Goal: Information Seeking & Learning: Learn about a topic

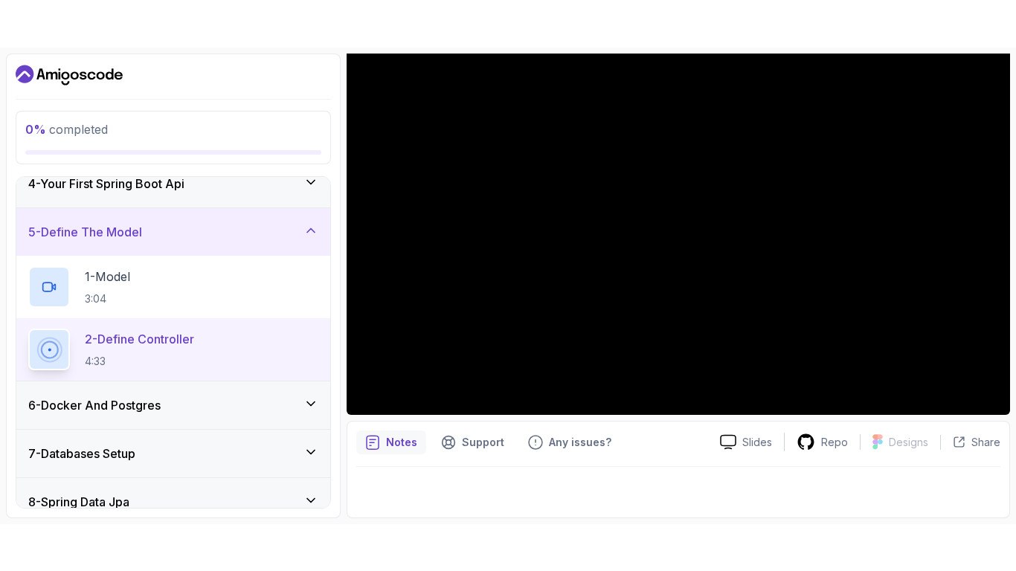
scroll to position [168, 0]
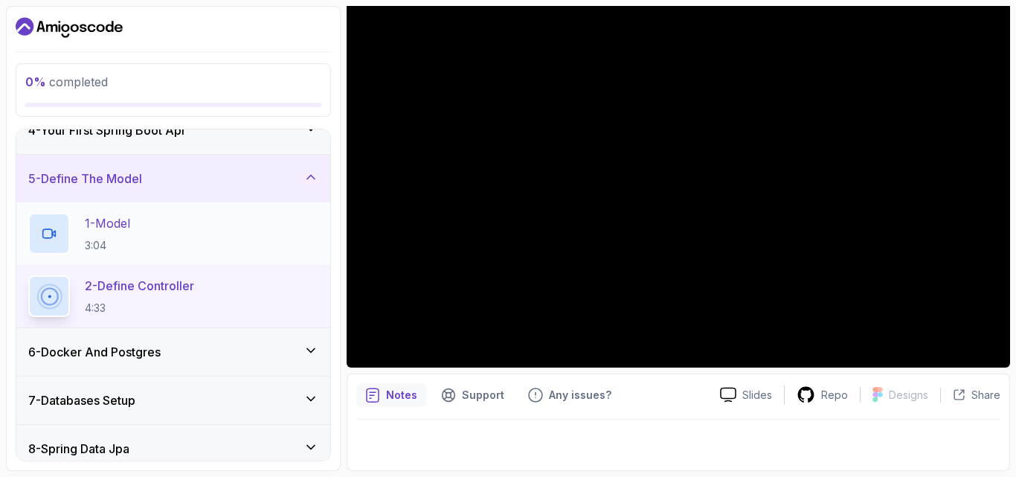
click at [118, 234] on h2 "1 - Model 3:04" at bounding box center [107, 233] width 45 height 39
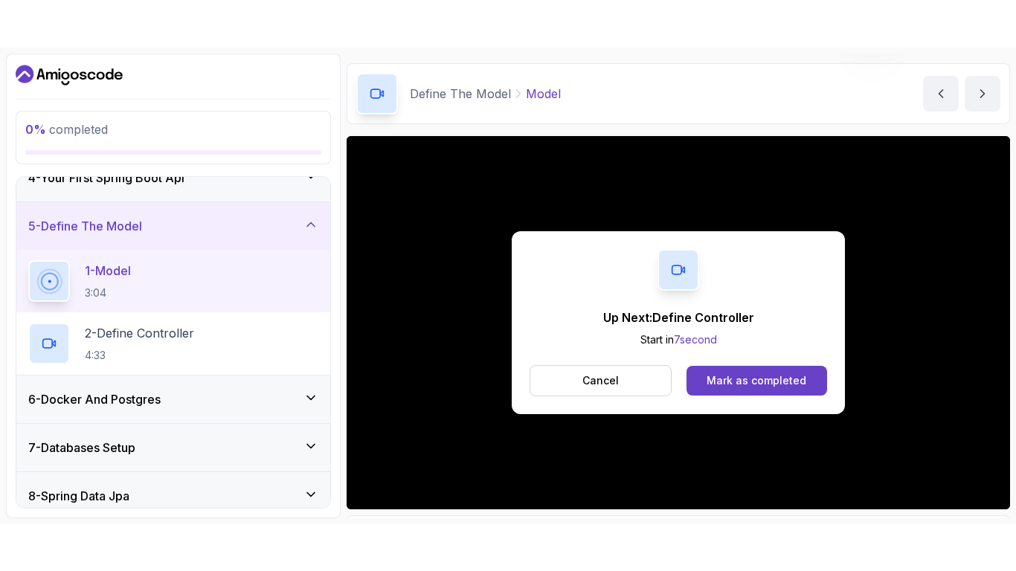
scroll to position [138, 0]
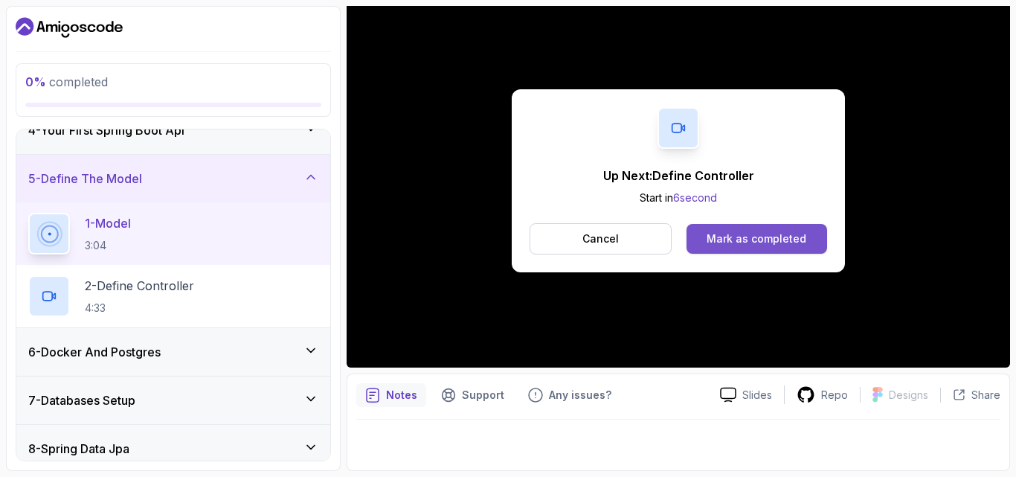
click at [750, 231] on div "Mark as completed" at bounding box center [757, 238] width 100 height 15
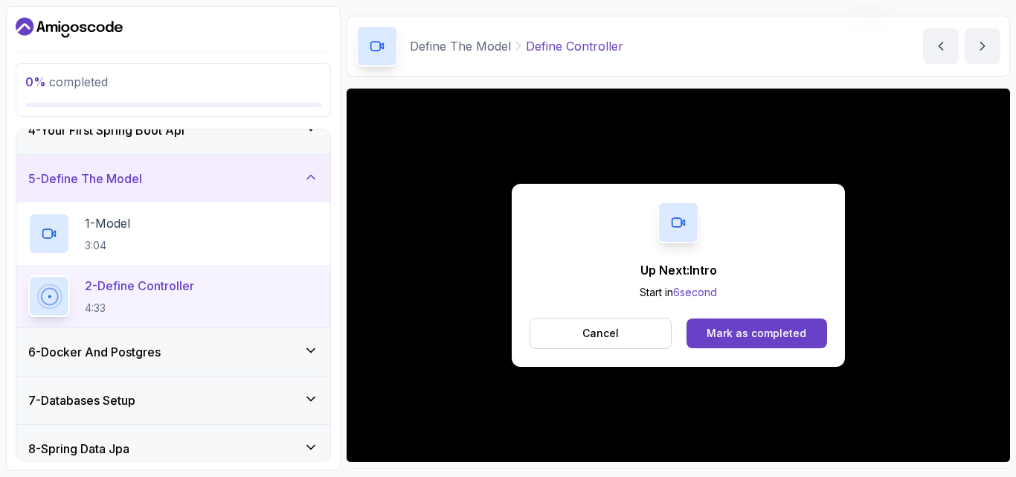
scroll to position [138, 0]
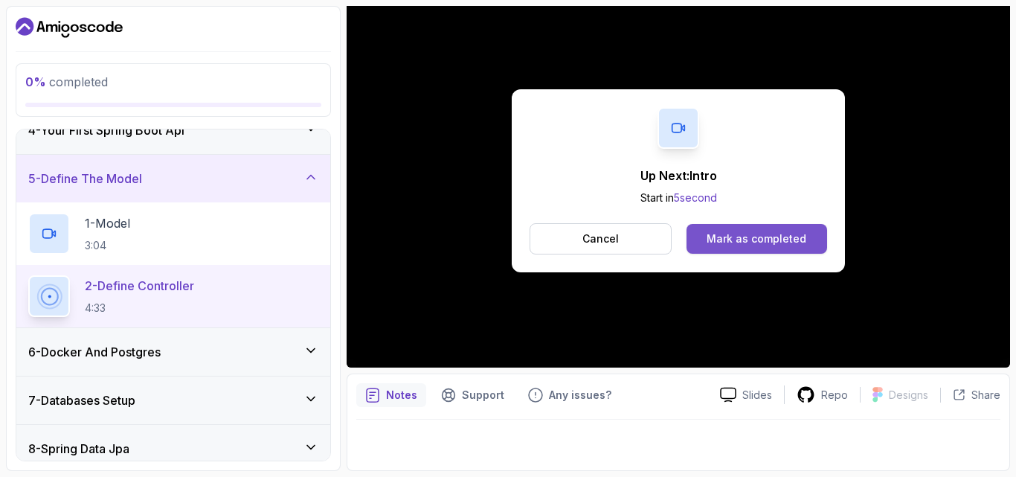
click at [731, 237] on div "Mark as completed" at bounding box center [757, 238] width 100 height 15
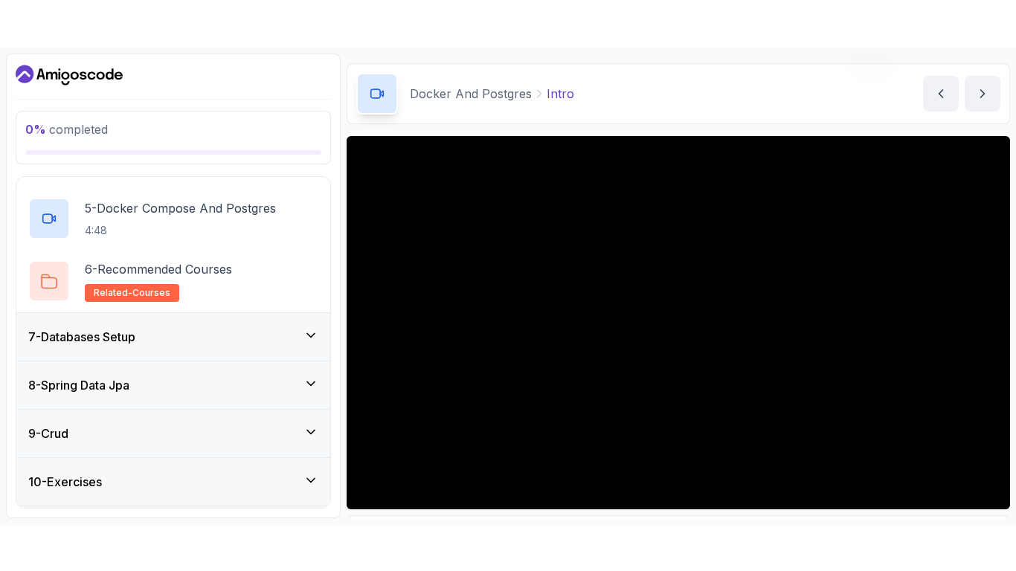
scroll to position [138, 0]
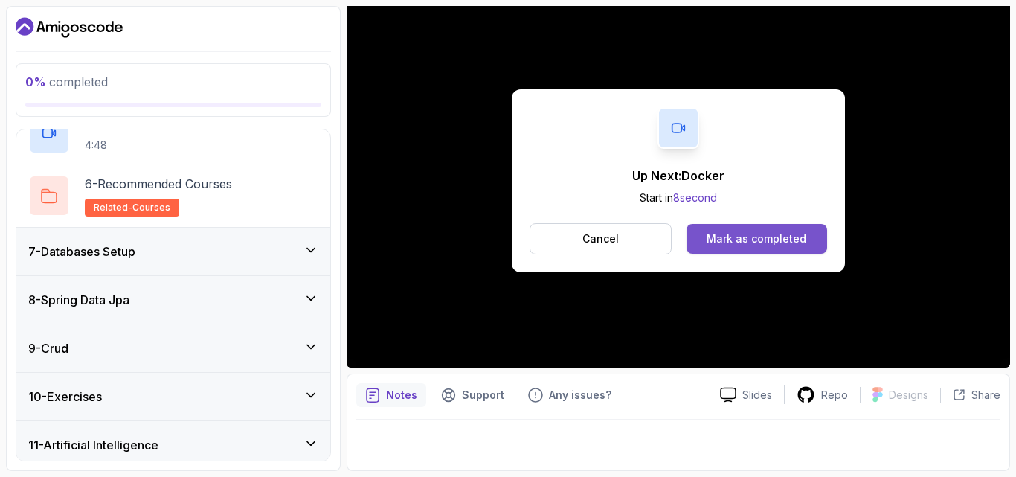
click at [777, 236] on div "Mark as completed" at bounding box center [757, 238] width 100 height 15
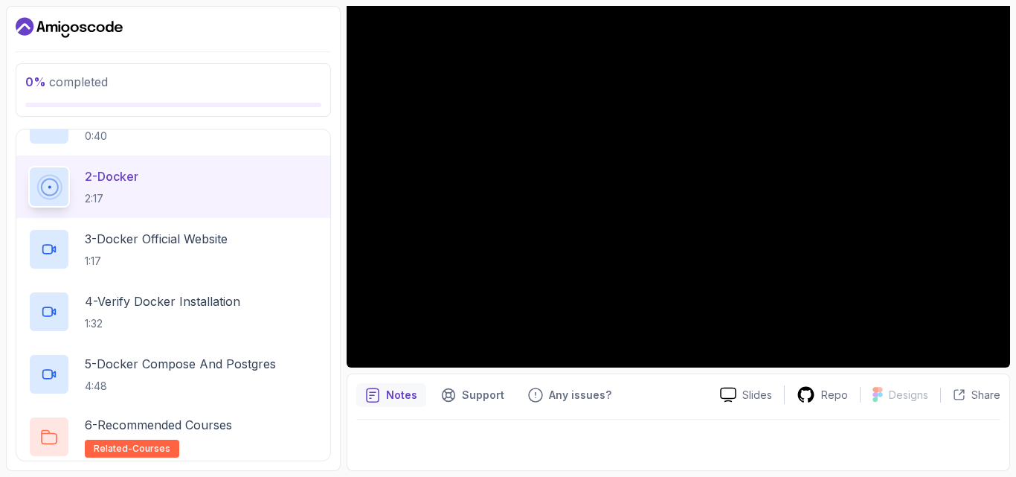
scroll to position [324, 0]
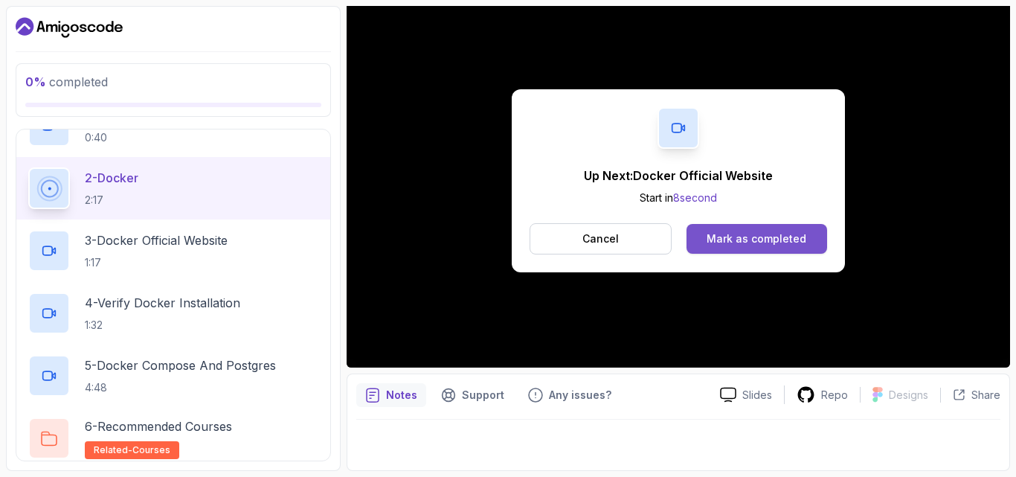
click at [721, 239] on div "Mark as completed" at bounding box center [757, 238] width 100 height 15
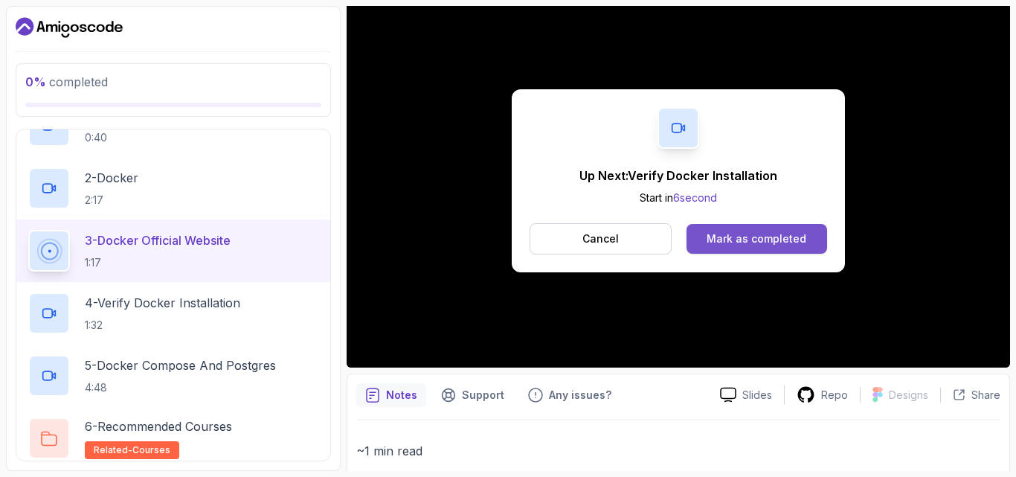
click at [746, 239] on div "Mark as completed" at bounding box center [757, 238] width 100 height 15
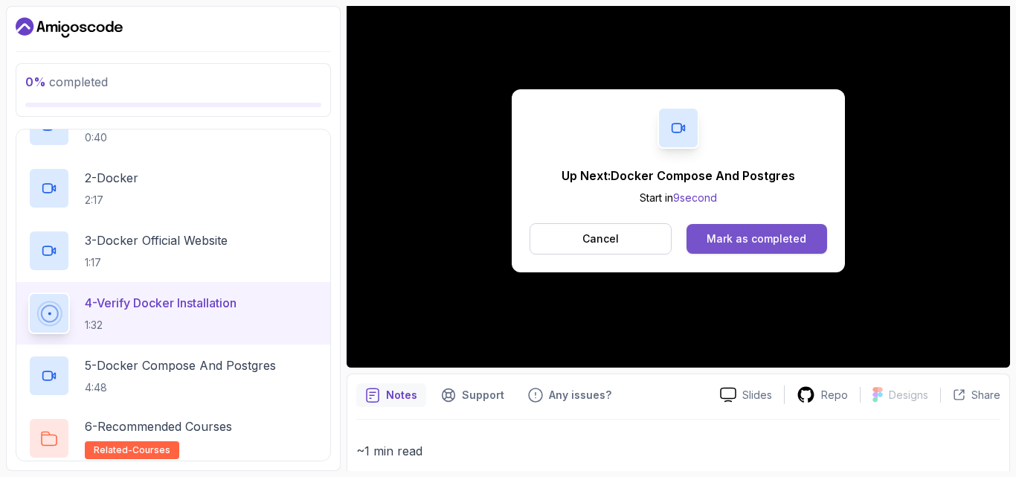
click at [761, 231] on div "Mark as completed" at bounding box center [757, 238] width 100 height 15
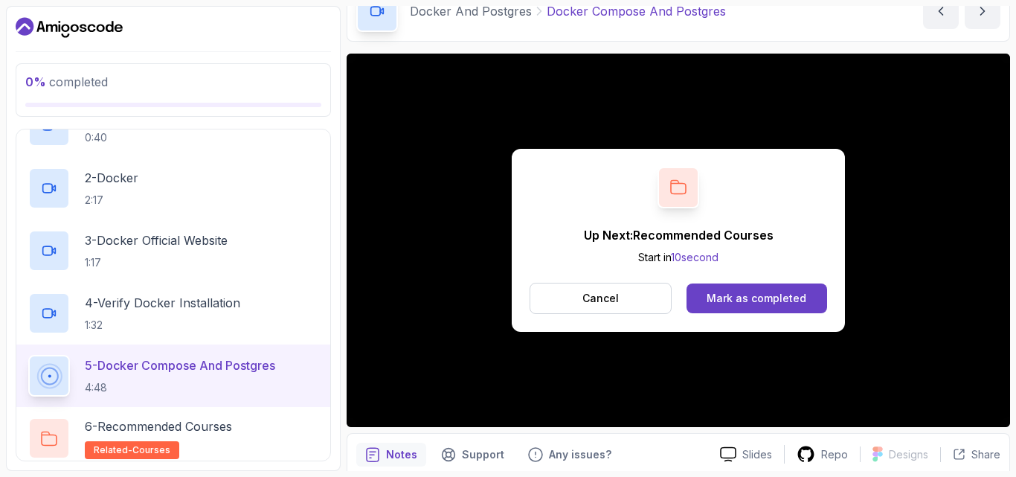
scroll to position [105, 0]
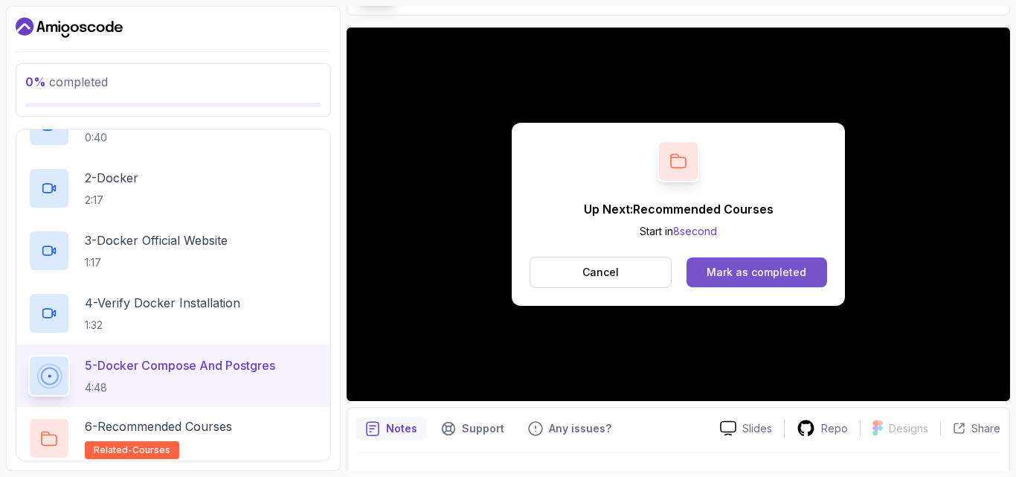
click at [738, 271] on div "Mark as completed" at bounding box center [757, 272] width 100 height 15
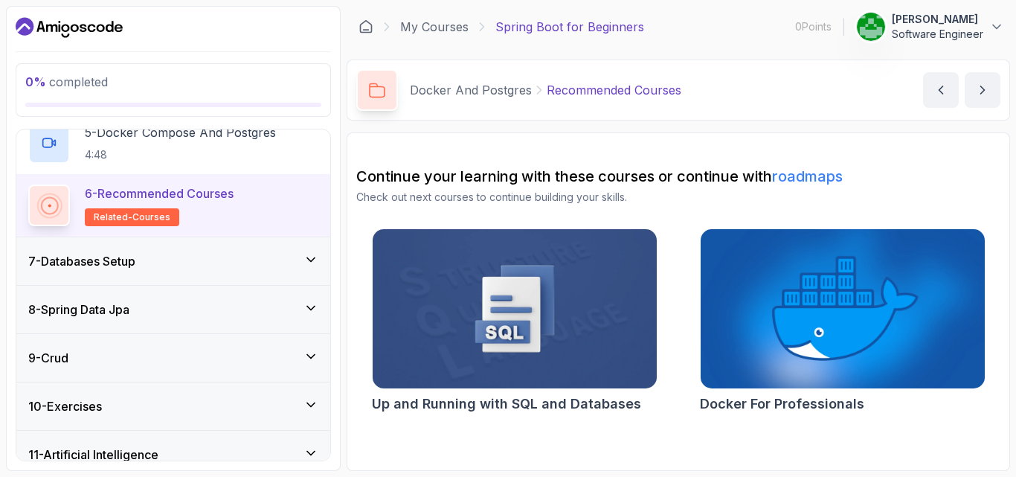
scroll to position [573, 0]
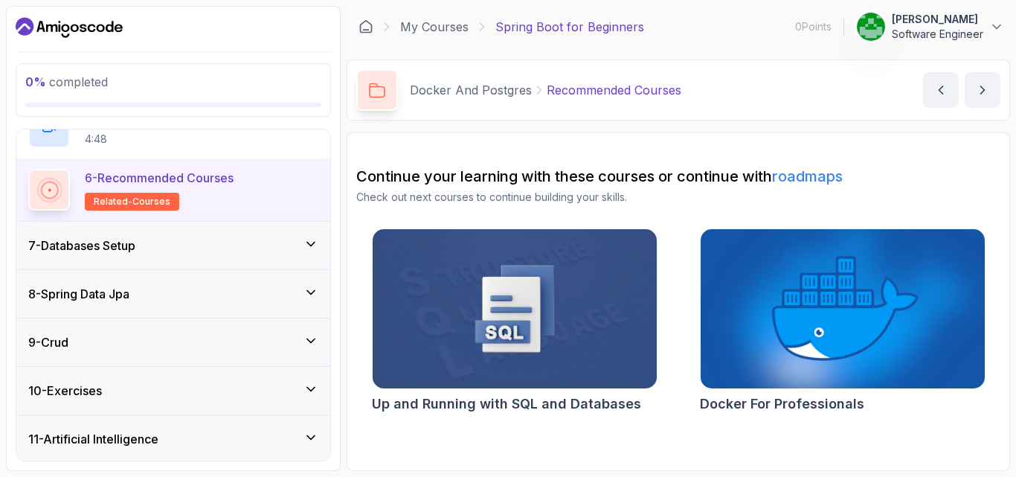
click at [152, 243] on div "7 - Databases Setup" at bounding box center [173, 246] width 290 height 18
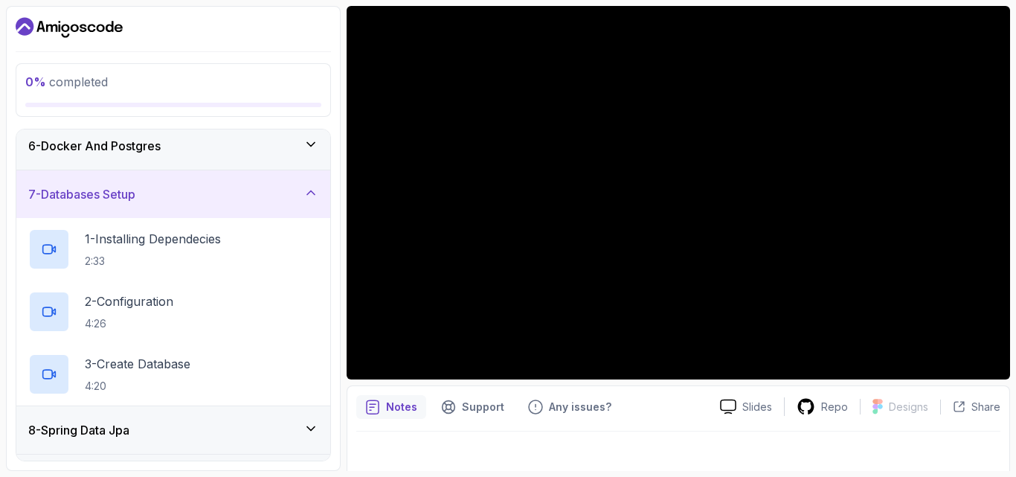
scroll to position [127, 0]
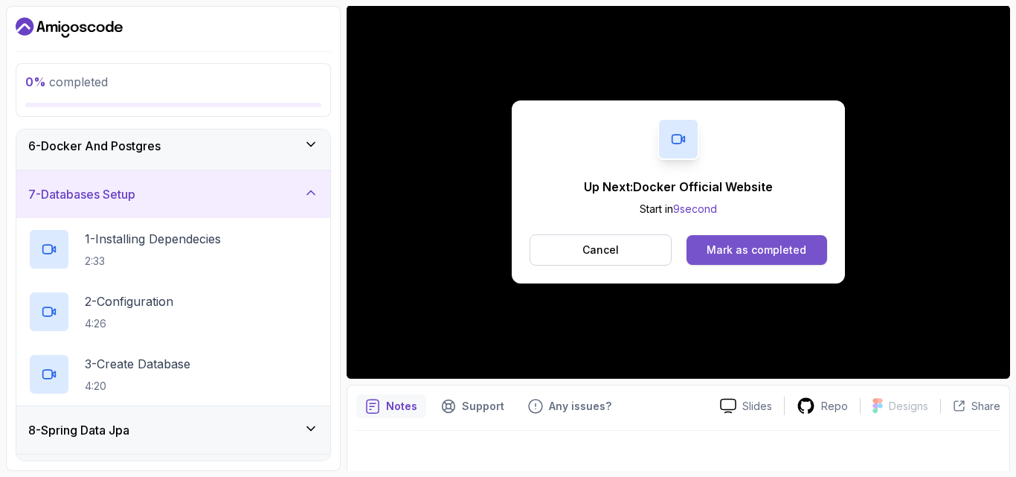
click at [788, 245] on div "Mark as completed" at bounding box center [757, 249] width 100 height 15
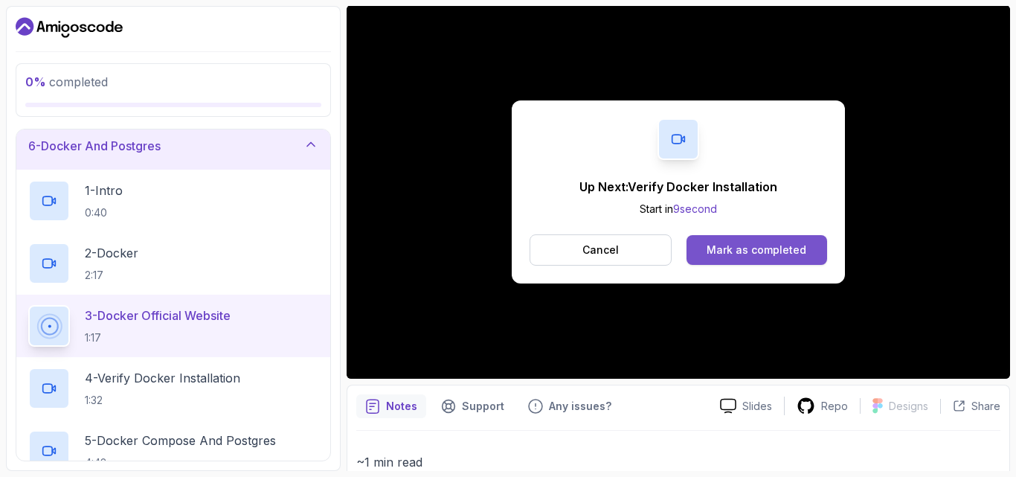
click at [759, 248] on div "Mark as completed" at bounding box center [757, 249] width 100 height 15
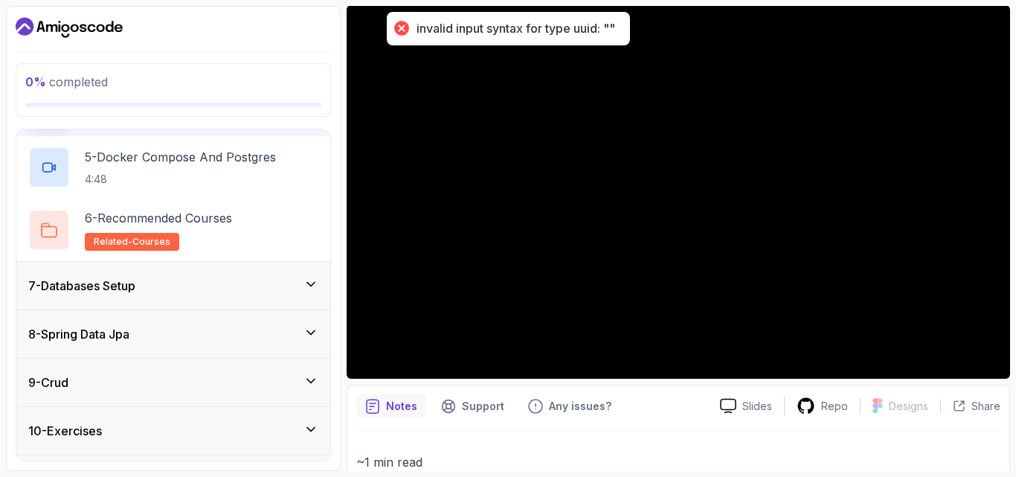
scroll to position [539, 0]
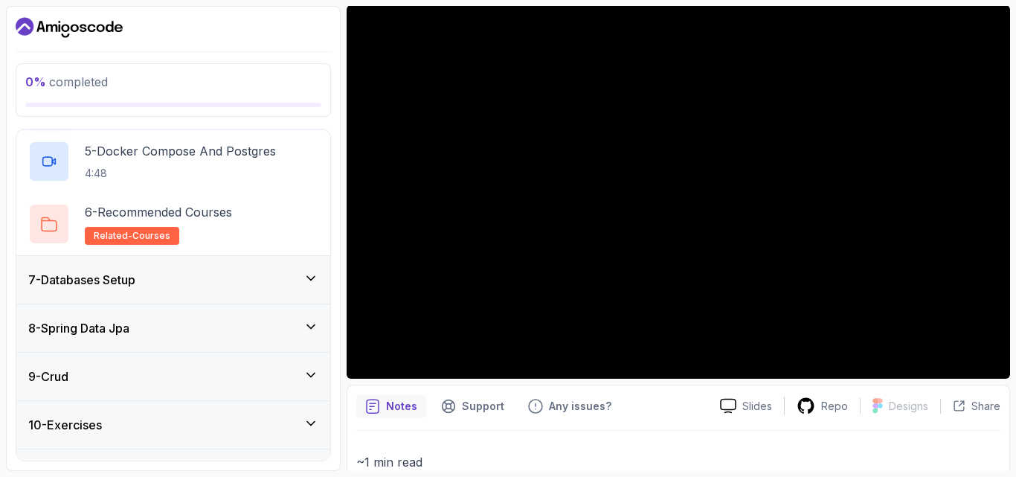
click at [124, 284] on h3 "7 - Databases Setup" at bounding box center [81, 280] width 107 height 18
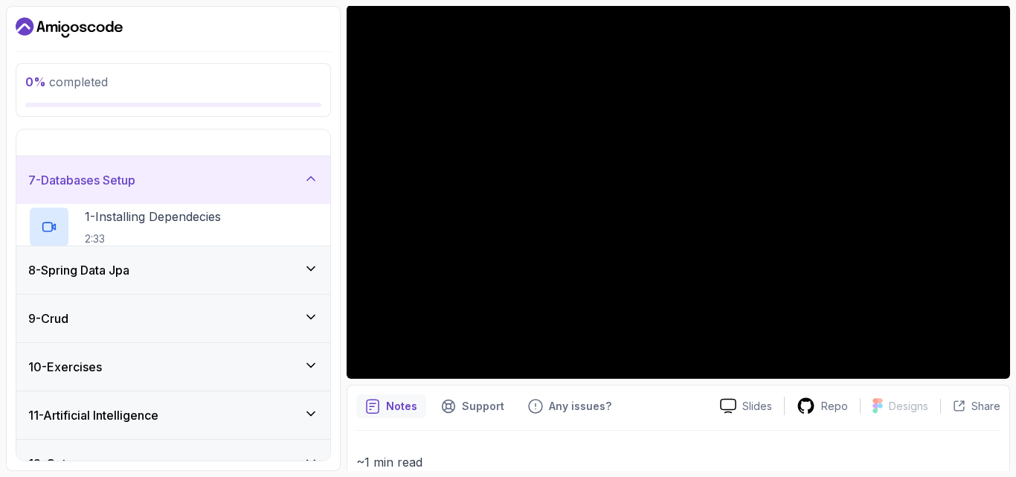
scroll to position [249, 0]
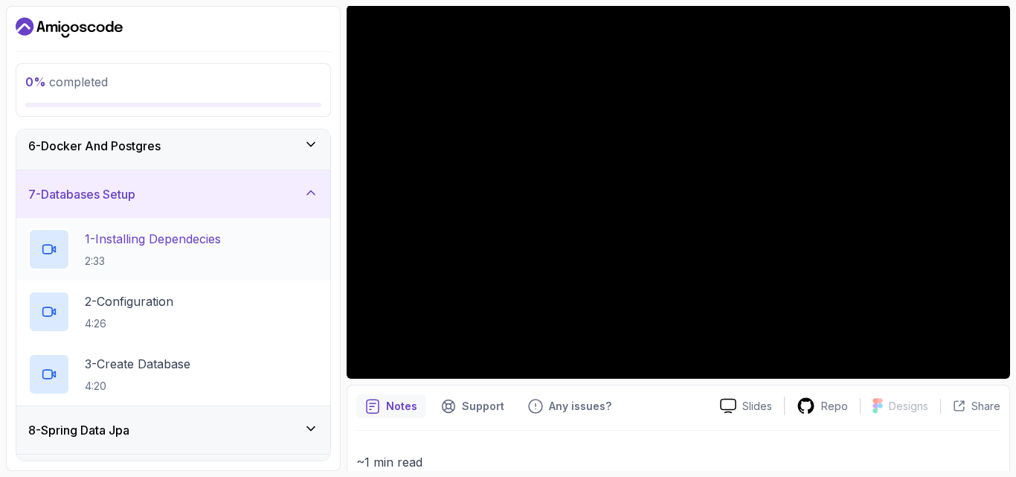
click at [164, 240] on p "1 - Installing Dependecies" at bounding box center [153, 239] width 136 height 18
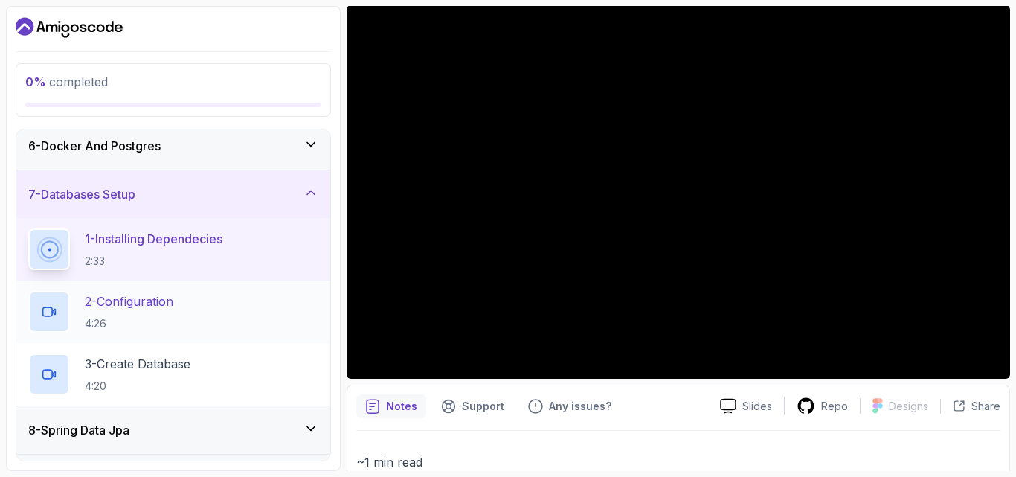
click at [173, 318] on p "4:26" at bounding box center [129, 323] width 89 height 15
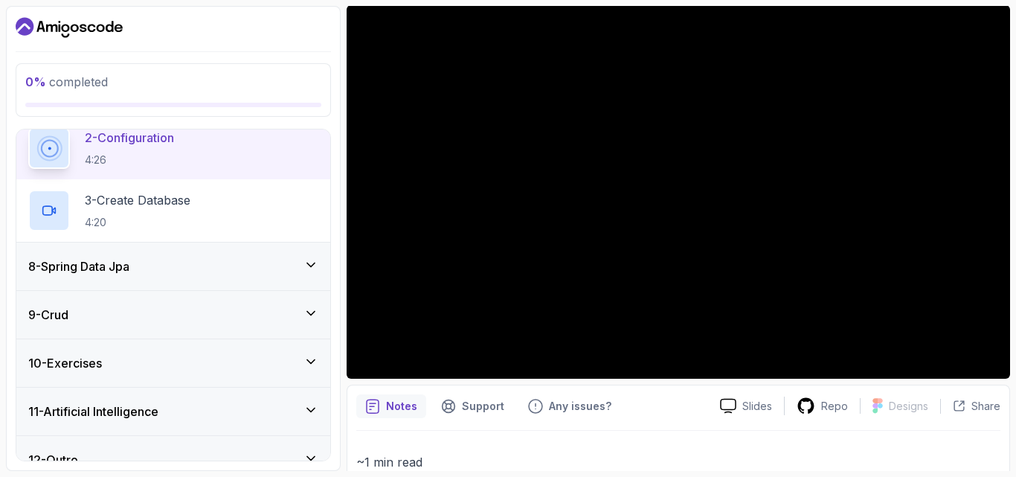
scroll to position [436, 0]
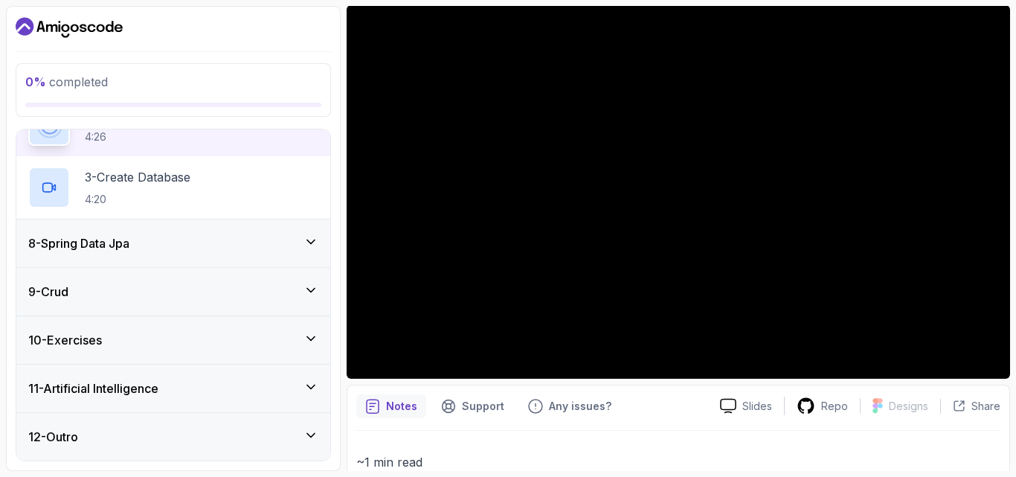
click at [112, 246] on h3 "8 - Spring Data Jpa" at bounding box center [78, 243] width 101 height 18
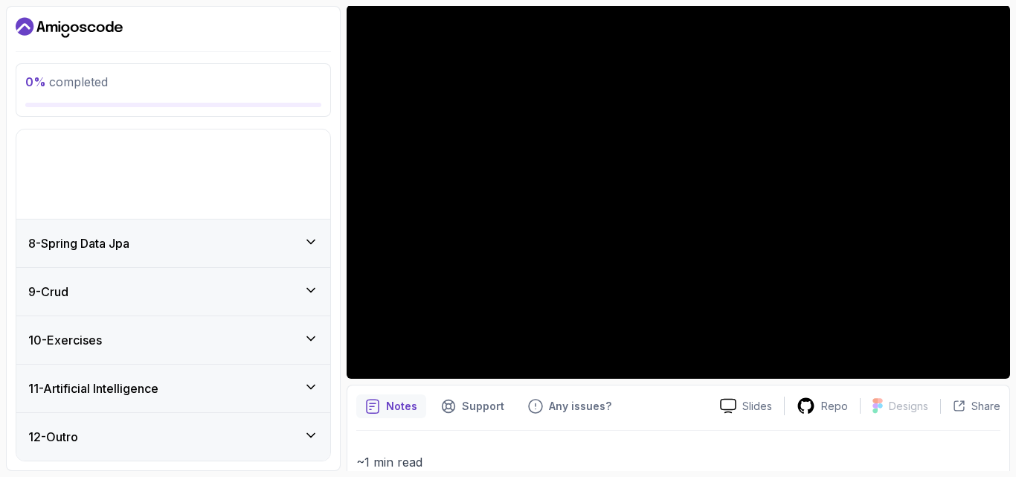
click at [112, 61] on p "1 - Installing Dependecies" at bounding box center [153, 52] width 136 height 18
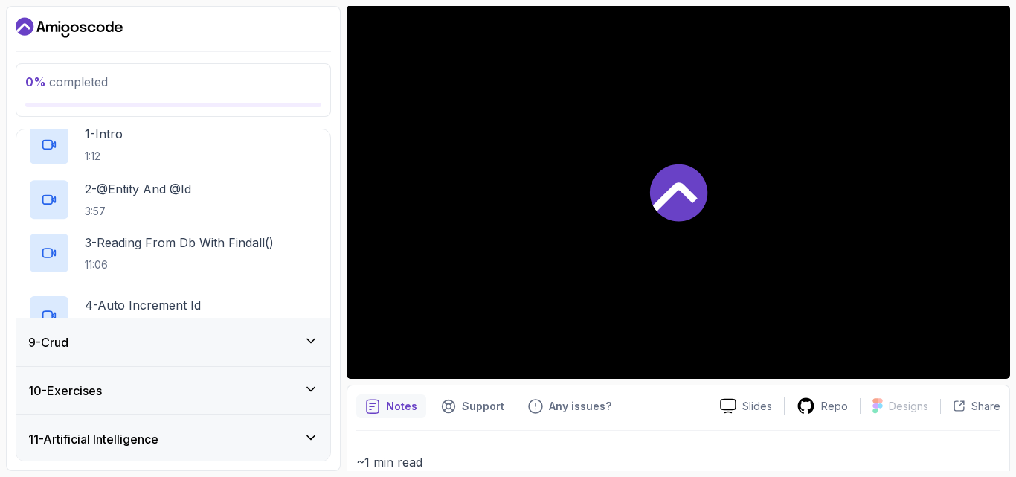
scroll to position [249, 0]
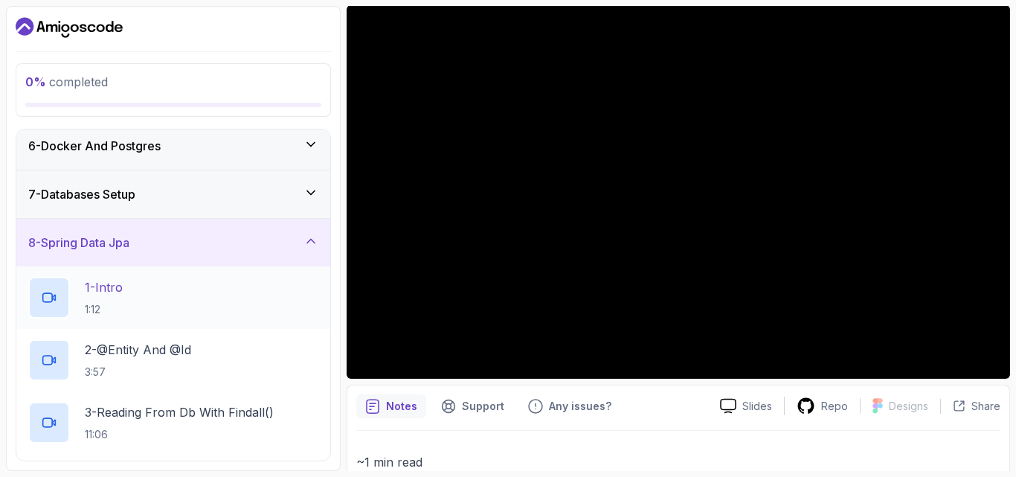
click at [115, 283] on p "1 - Intro" at bounding box center [104, 287] width 38 height 18
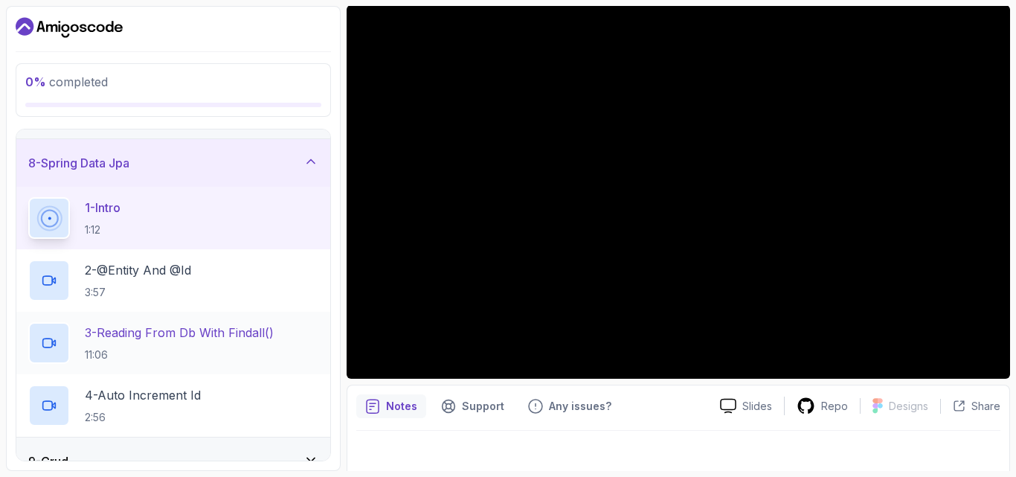
scroll to position [330, 0]
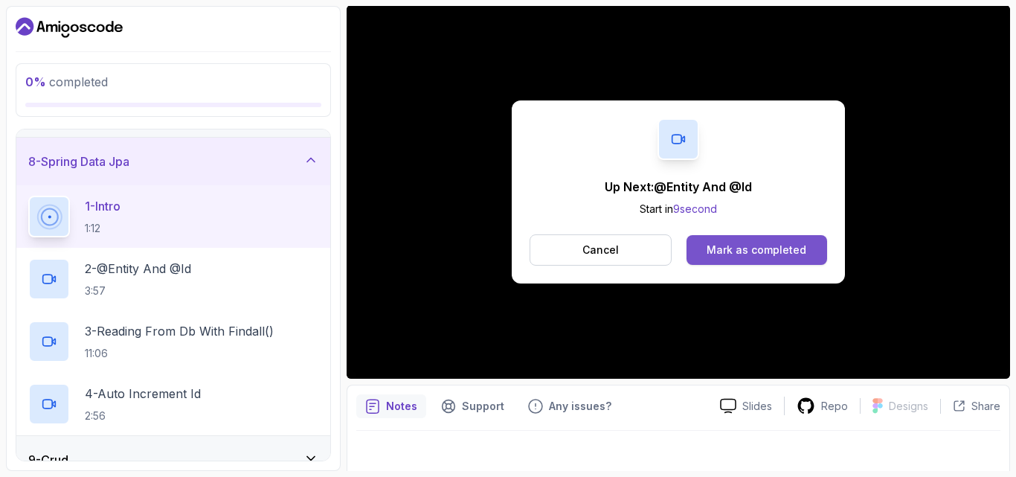
click at [741, 251] on div "Mark as completed" at bounding box center [757, 249] width 100 height 15
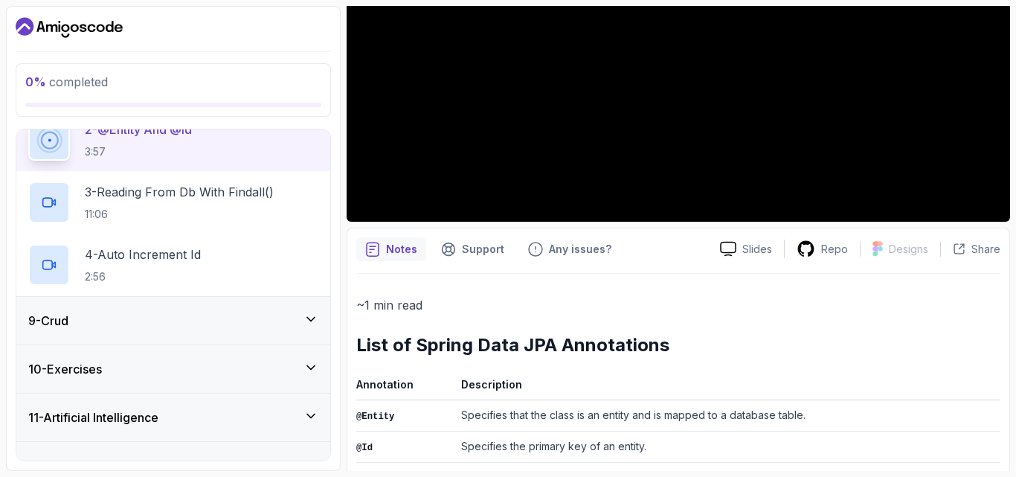
scroll to position [283, 0]
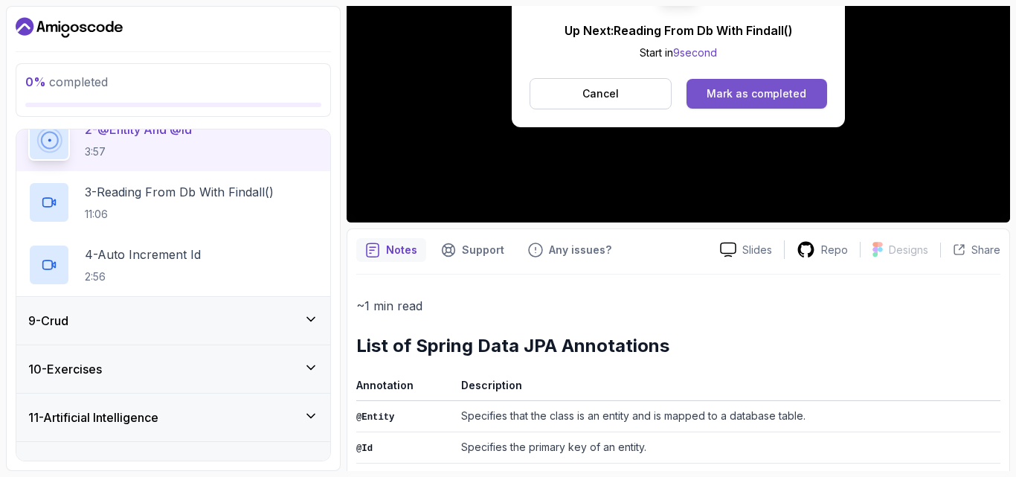
click at [772, 95] on div "Mark as completed" at bounding box center [757, 93] width 100 height 15
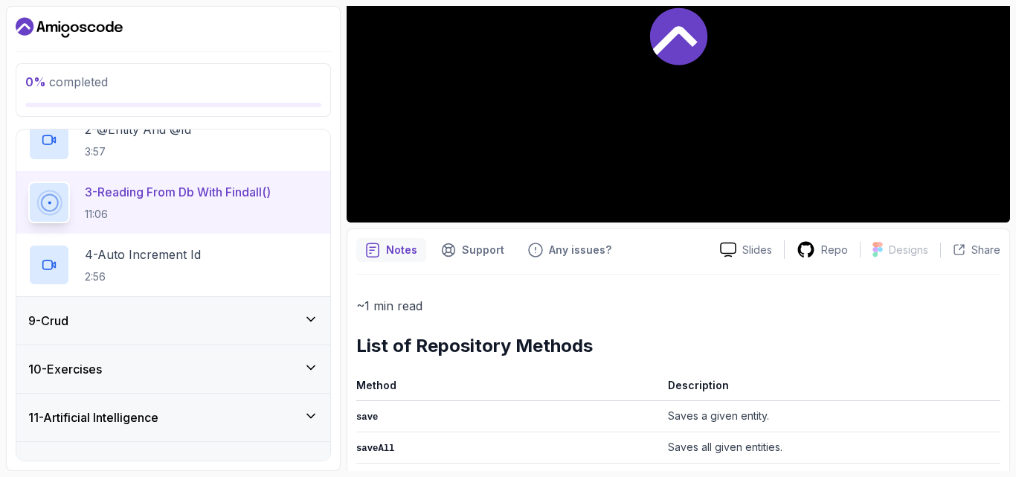
scroll to position [479, 0]
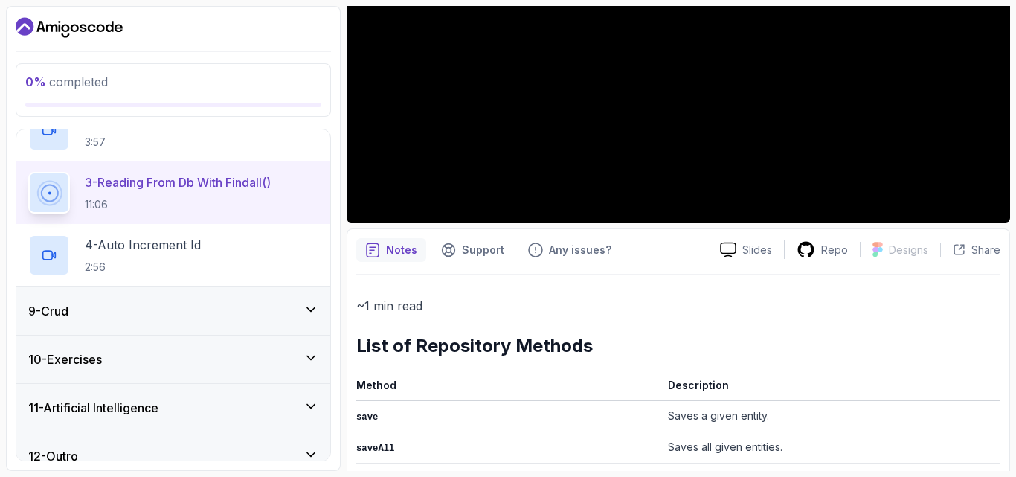
click at [135, 350] on div "10 - Exercises" at bounding box center [173, 359] width 314 height 48
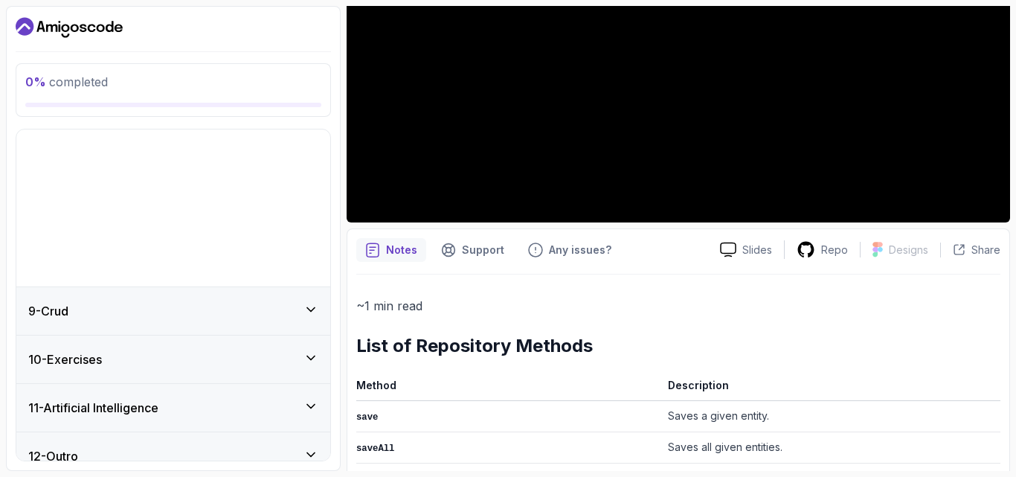
click at [135, 129] on p "2 - @Entity And @Id" at bounding box center [138, 120] width 106 height 18
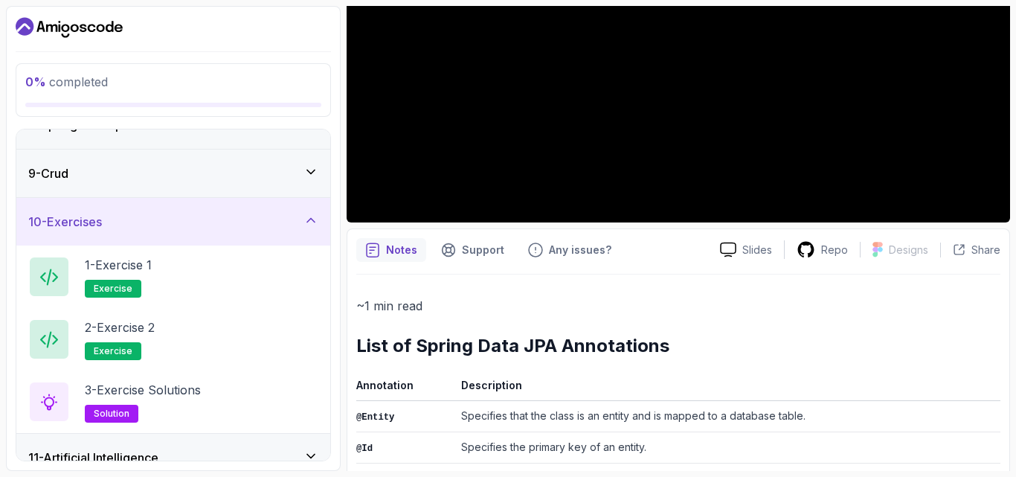
scroll to position [417, 0]
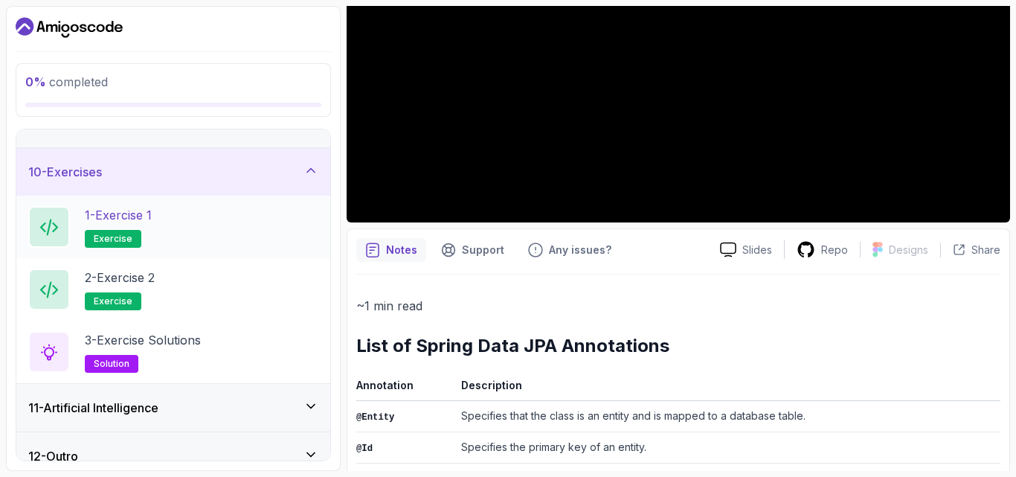
click at [115, 237] on span "exercise" at bounding box center [113, 239] width 39 height 12
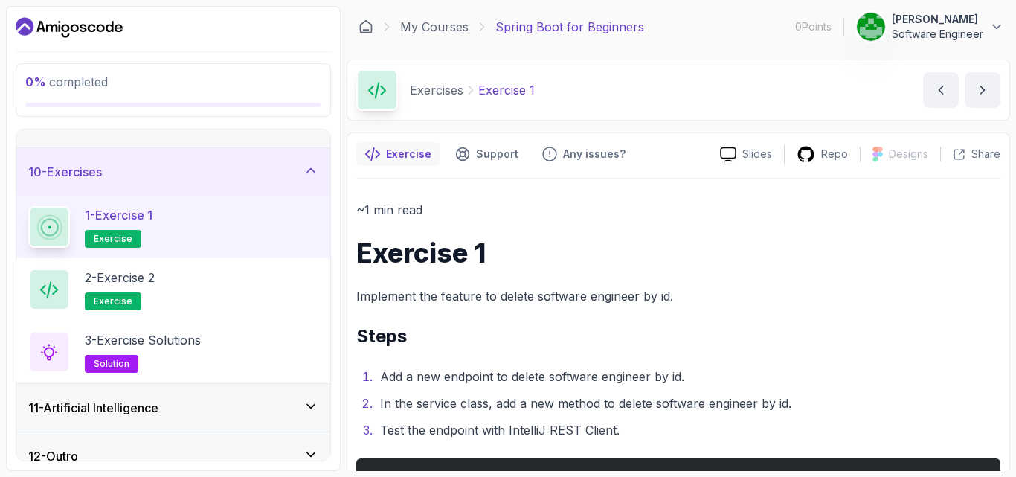
scroll to position [118, 0]
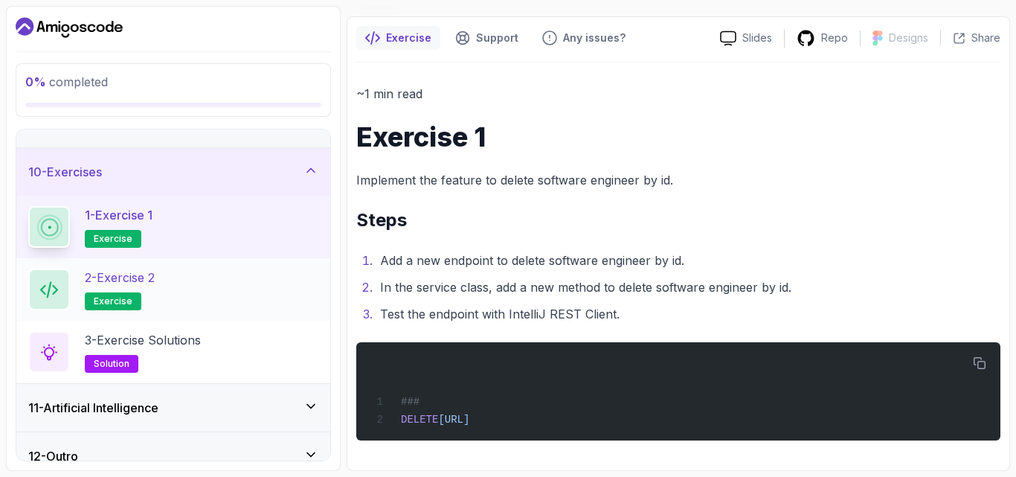
click at [115, 300] on span "exercise" at bounding box center [113, 301] width 39 height 12
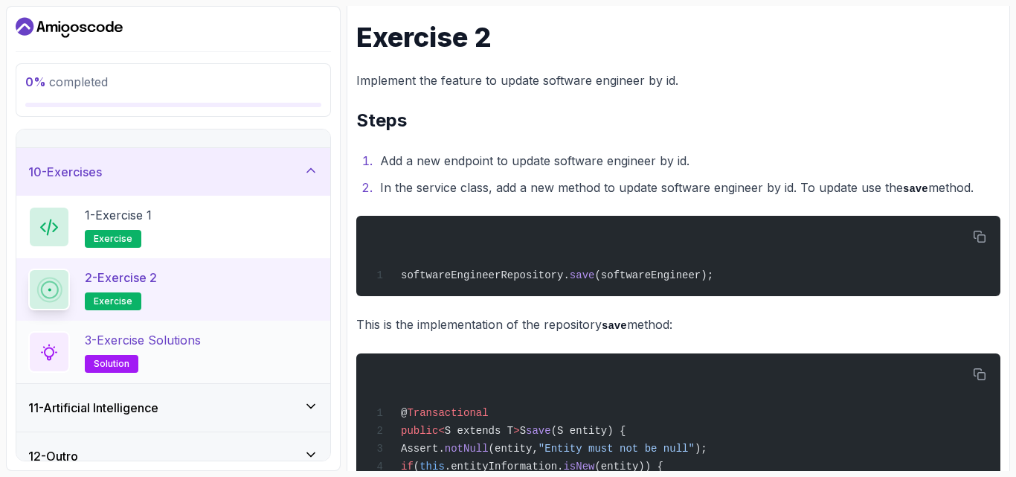
scroll to position [436, 0]
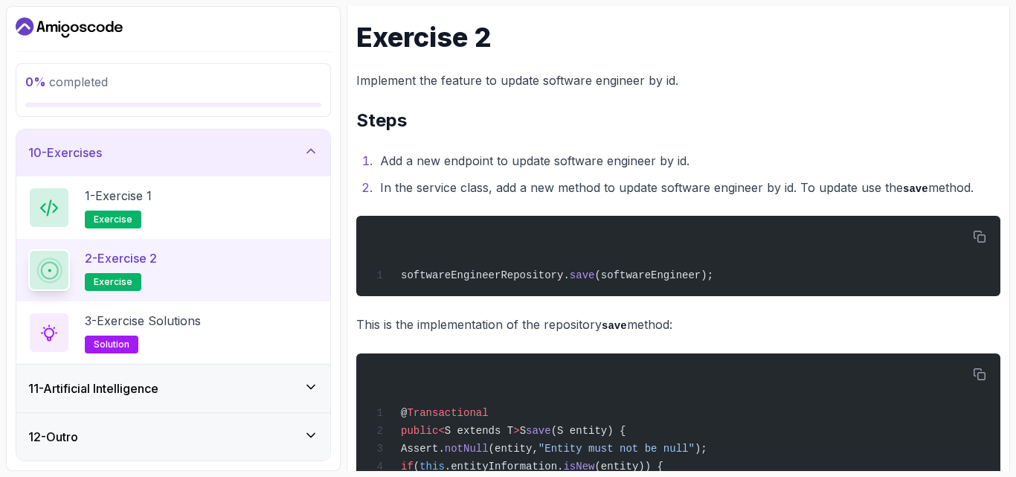
click at [138, 447] on div "12 - Outro" at bounding box center [173, 437] width 314 height 48
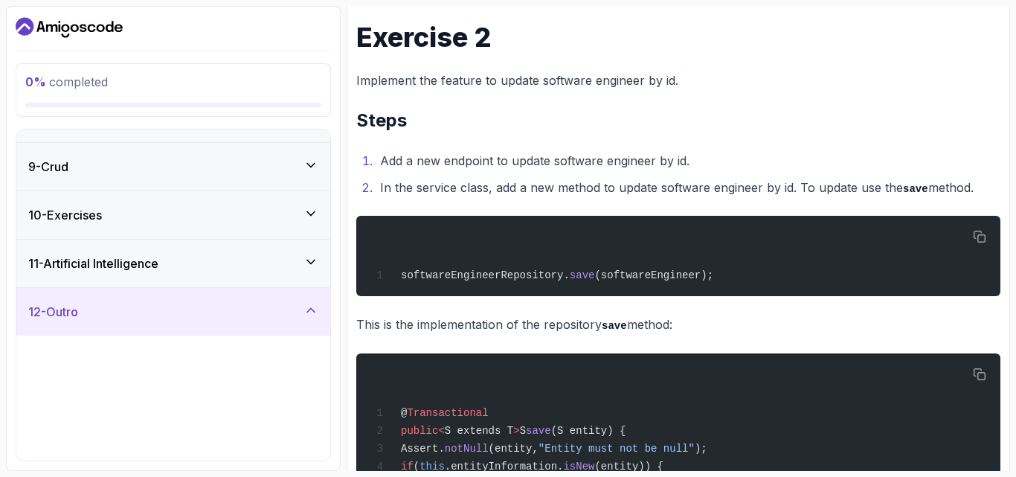
scroll to position [373, 0]
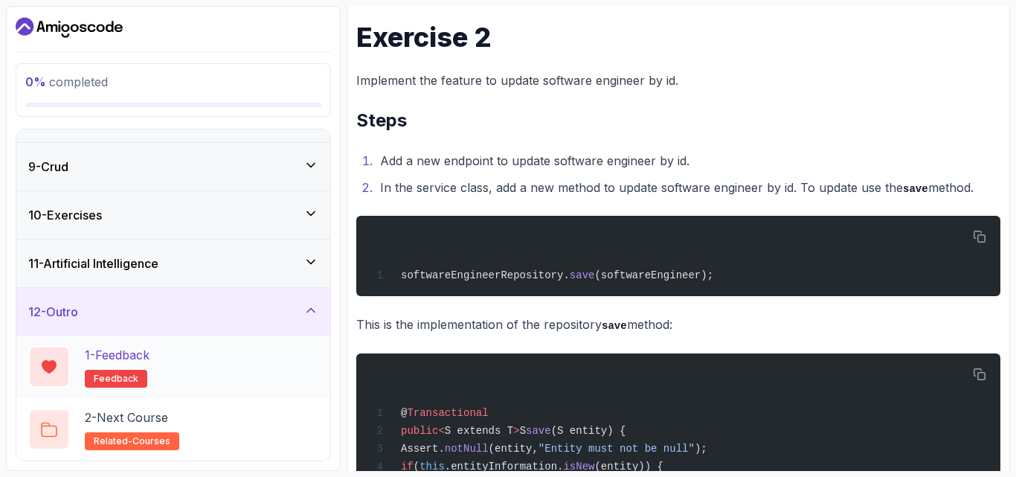
click at [130, 356] on p "1 - Feedback" at bounding box center [117, 355] width 65 height 18
